Goal: Task Accomplishment & Management: Use online tool/utility

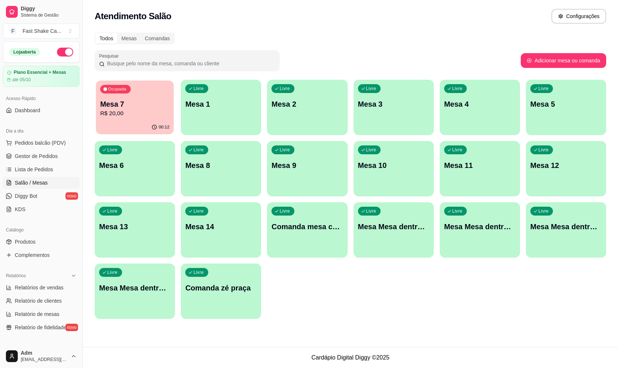
click at [129, 118] on p "R$ 20,00" at bounding box center [134, 113] width 69 height 8
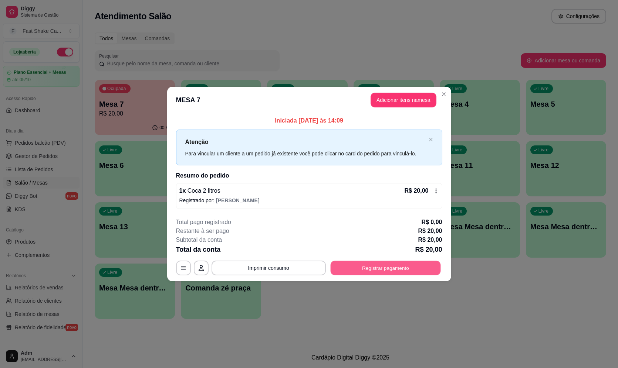
click at [364, 274] on button "Registrar pagamento" at bounding box center [385, 268] width 110 height 14
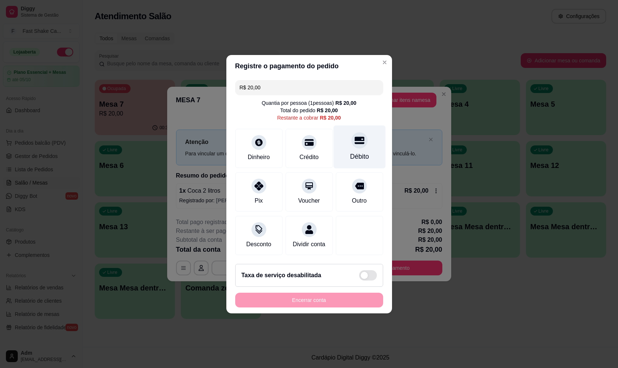
click at [354, 152] on div "Débito" at bounding box center [359, 157] width 19 height 10
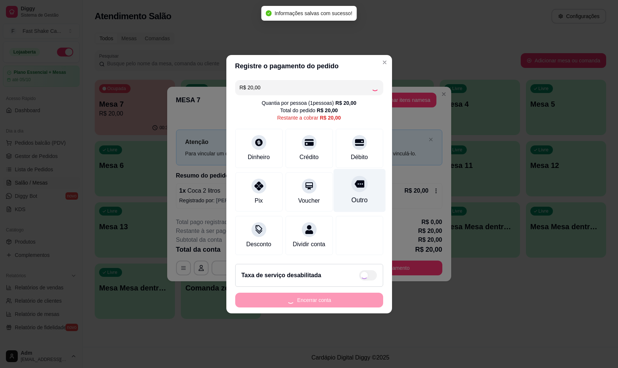
type input "R$ 0,00"
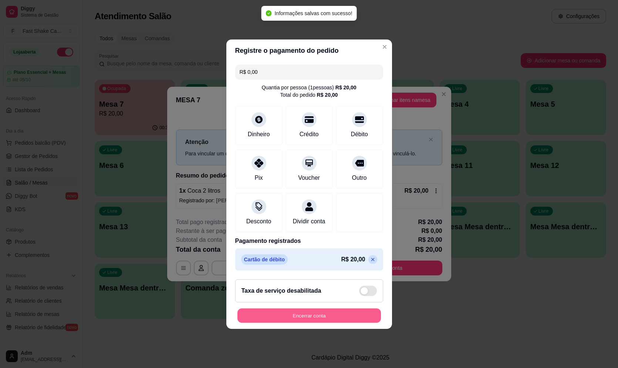
click at [322, 320] on button "Encerrar conta" at bounding box center [308, 316] width 143 height 14
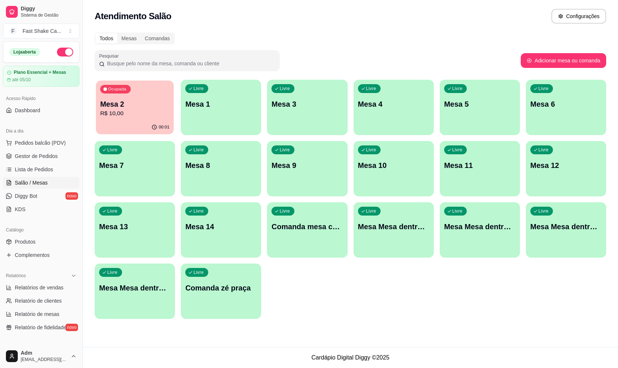
click at [145, 116] on p "R$ 10,00" at bounding box center [134, 113] width 69 height 8
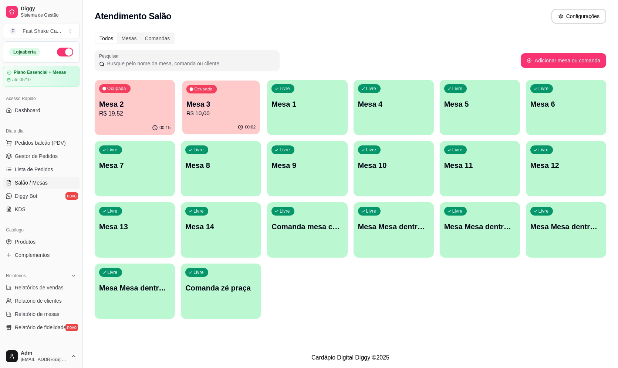
click at [225, 102] on p "Mesa 3" at bounding box center [220, 104] width 69 height 10
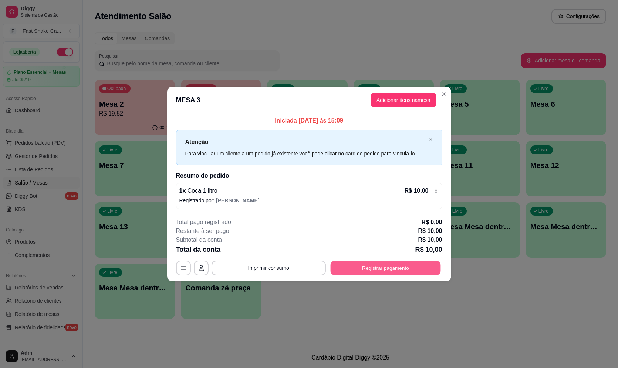
click at [415, 270] on button "Registrar pagamento" at bounding box center [385, 268] width 110 height 14
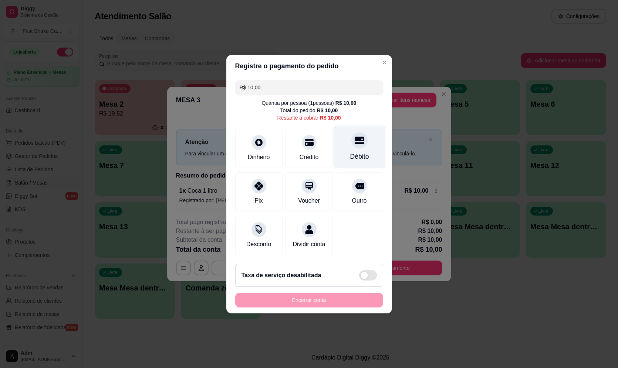
click at [370, 139] on div "Débito" at bounding box center [359, 146] width 52 height 43
type input "R$ 0,00"
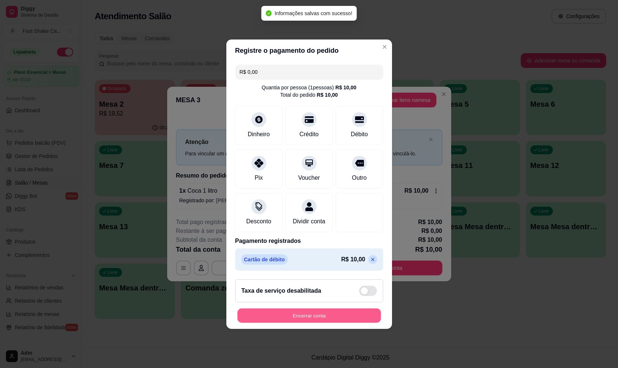
click at [320, 322] on button "Encerrar conta" at bounding box center [308, 316] width 143 height 14
